Goal: Information Seeking & Learning: Check status

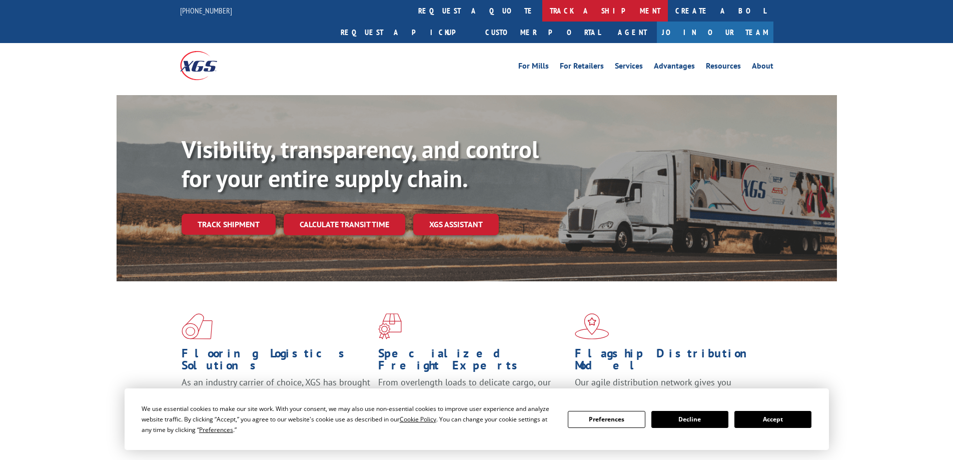
click at [542, 12] on link "track a shipment" at bounding box center [605, 11] width 126 height 22
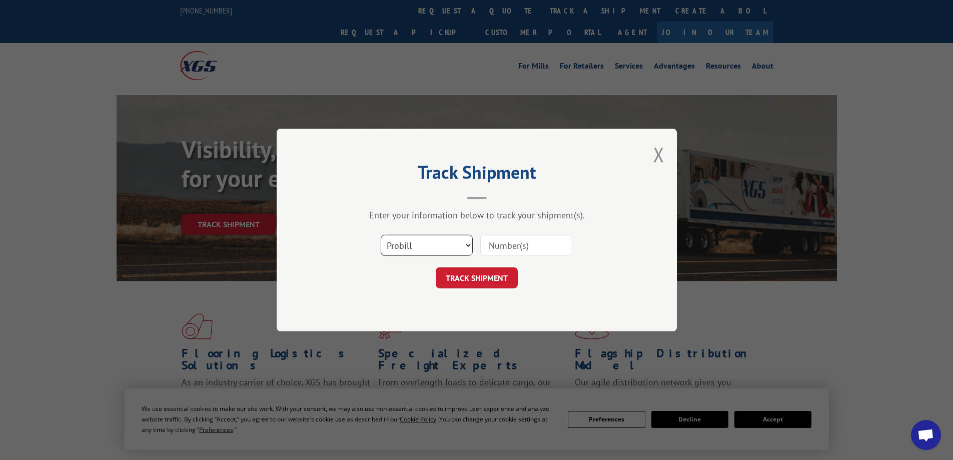
click at [428, 243] on select "Select category... Probill BOL PO" at bounding box center [427, 245] width 92 height 21
select select "bol"
click at [381, 235] on select "Select category... Probill BOL PO" at bounding box center [427, 245] width 92 height 21
click at [503, 247] on input at bounding box center [526, 245] width 92 height 21
type input "15176451"
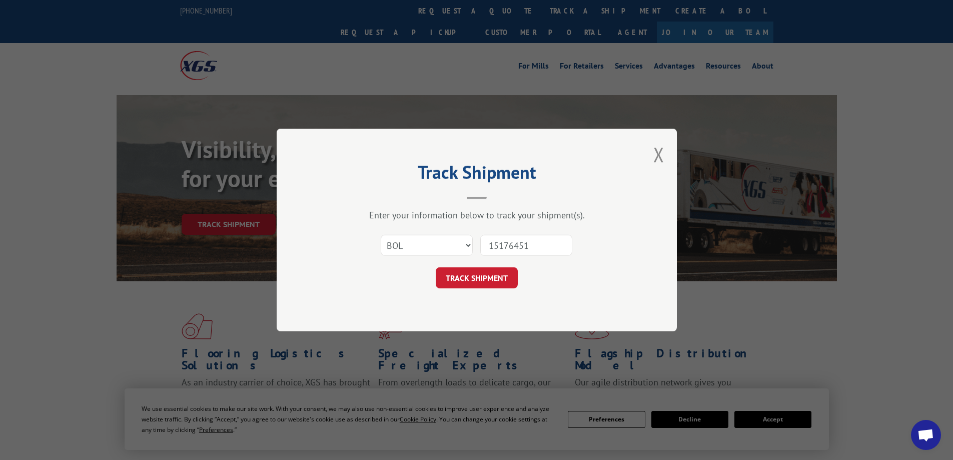
click button "TRACK SHIPMENT" at bounding box center [477, 277] width 82 height 21
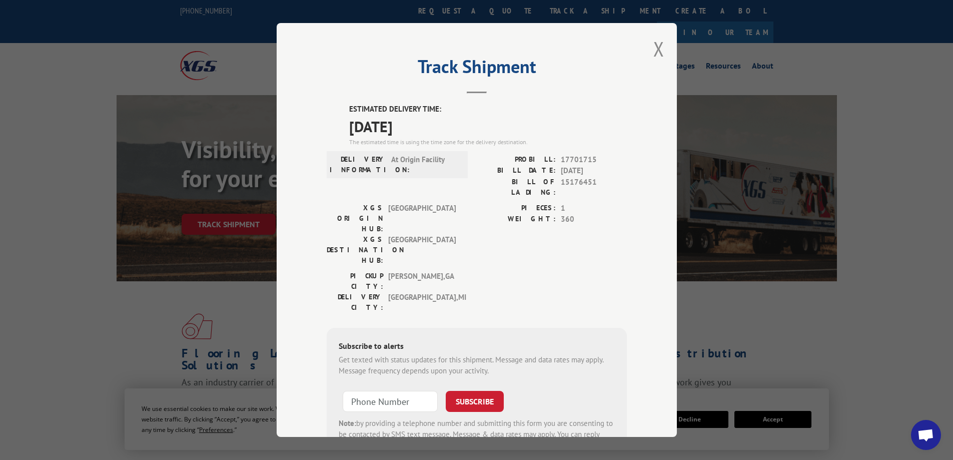
click at [662, 48] on div "Track Shipment ESTIMATED DELIVERY TIME: [DATE] The estimated time is using the …" at bounding box center [477, 230] width 400 height 414
click at [653, 48] on button "Close modal" at bounding box center [658, 49] width 11 height 27
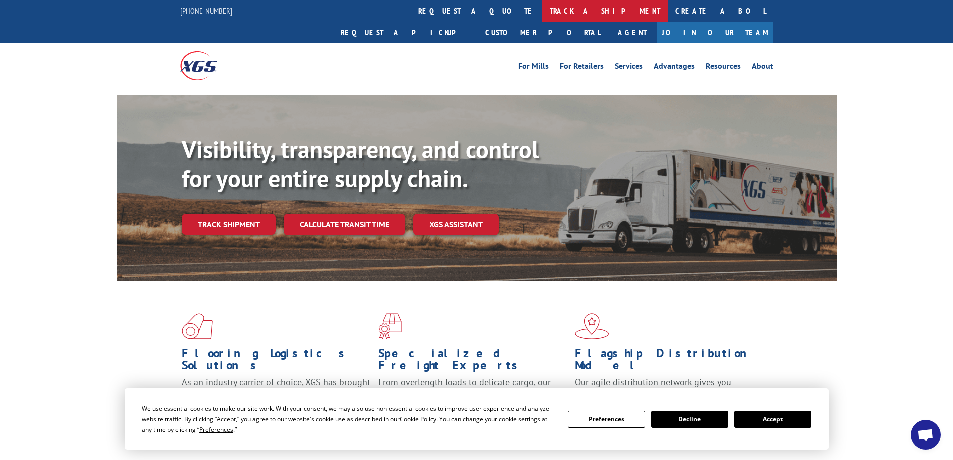
click at [542, 15] on link "track a shipment" at bounding box center [605, 11] width 126 height 22
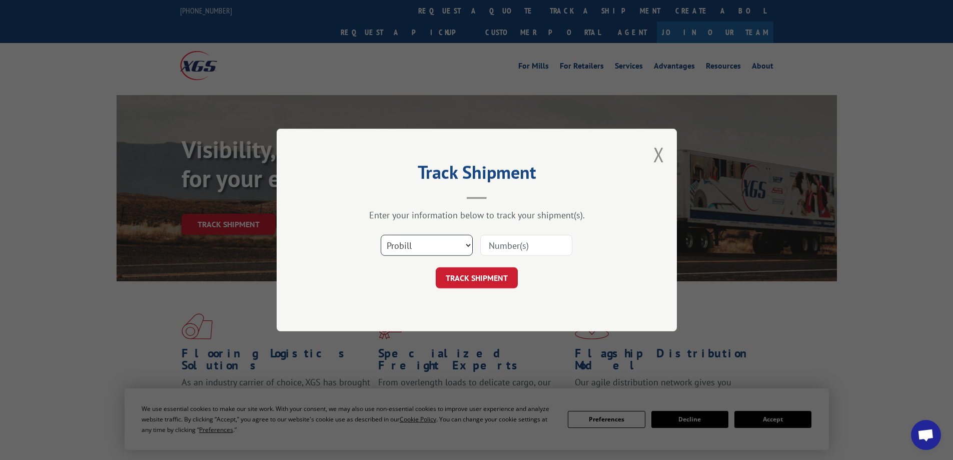
click at [430, 246] on select "Select category... Probill BOL PO" at bounding box center [427, 245] width 92 height 21
select select "bol"
click at [381, 235] on select "Select category... Probill BOL PO" at bounding box center [427, 245] width 92 height 21
click at [506, 251] on input at bounding box center [526, 245] width 92 height 21
type input "15176470"
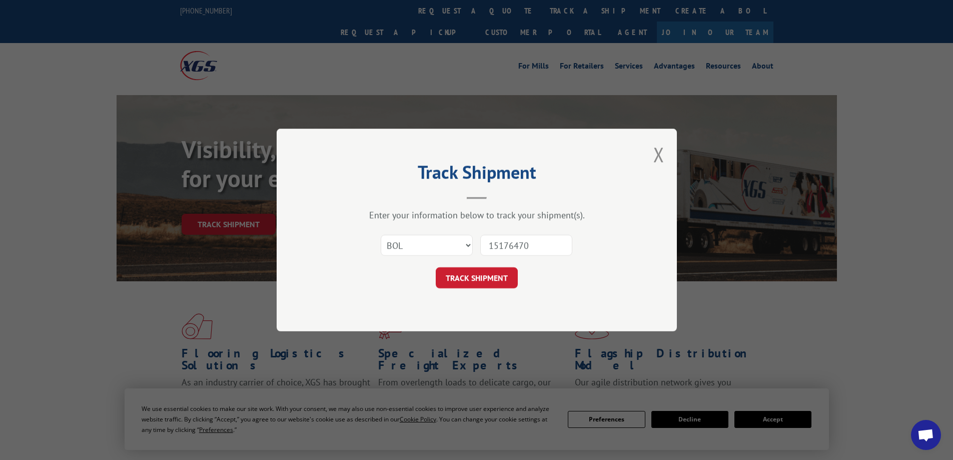
click button "TRACK SHIPMENT" at bounding box center [477, 277] width 82 height 21
